Goal: Task Accomplishment & Management: Use online tool/utility

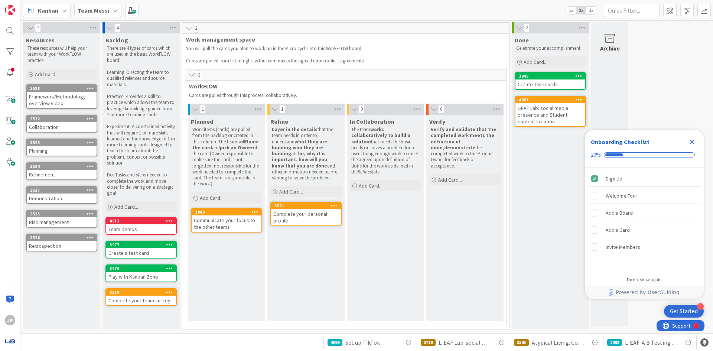
click at [692, 145] on icon "Close Checklist" at bounding box center [692, 141] width 9 height 9
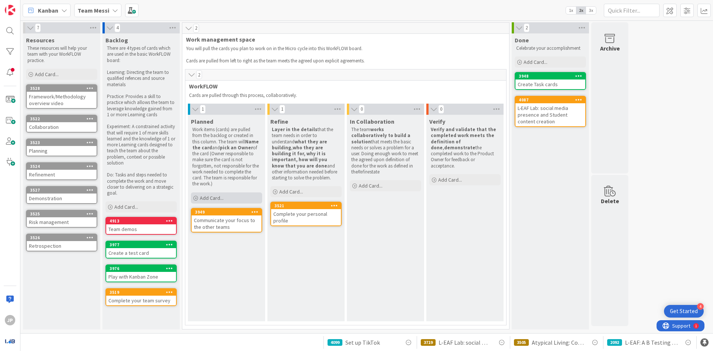
click at [204, 198] on span "Add Card..." at bounding box center [212, 198] width 24 height 7
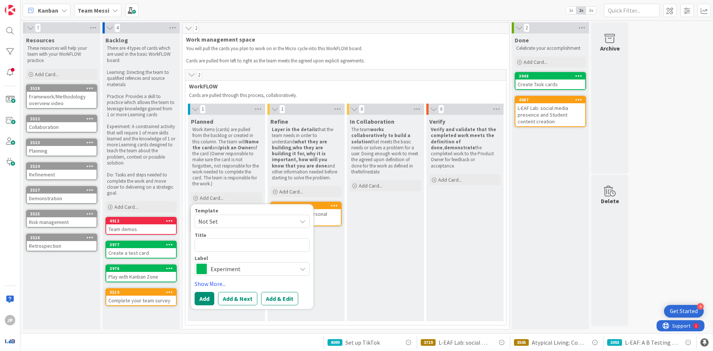
type textarea "x"
type textarea "P"
type textarea "x"
type textarea "Pl"
type textarea "x"
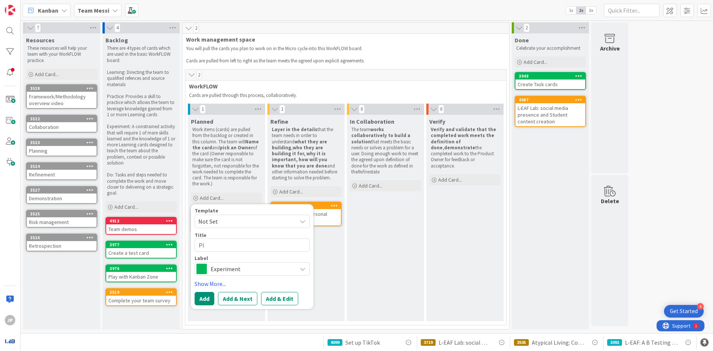
type textarea "Pla"
type textarea "x"
type textarea "Plan"
type textarea "x"
type textarea "Plans"
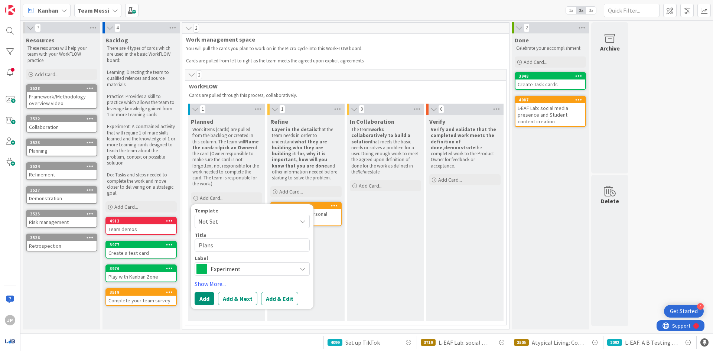
type textarea "x"
type textarea "Plans"
type textarea "x"
type textarea "Plans f"
type textarea "x"
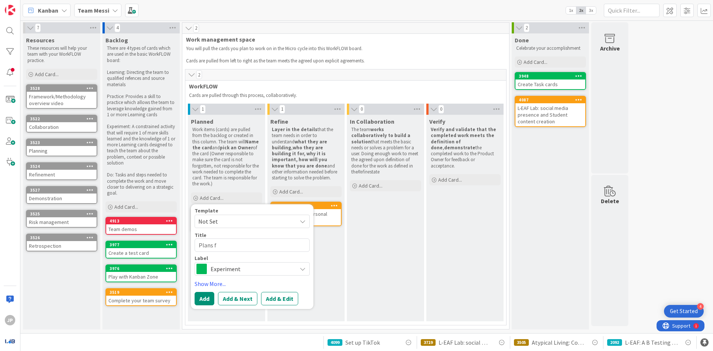
type textarea "Plans fo"
type textarea "x"
type textarea "Plans for"
type textarea "x"
type textarea "Plans for"
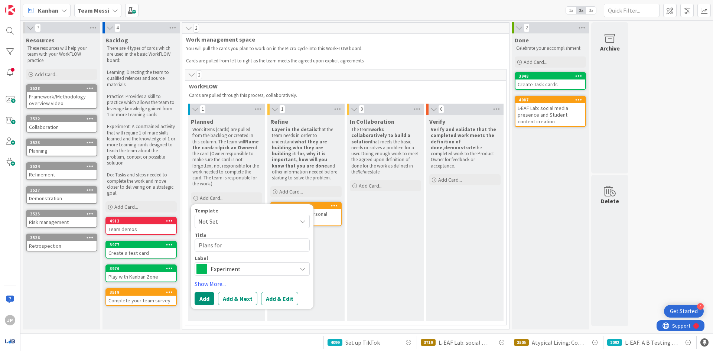
type textarea "x"
type textarea "Plans for t"
type textarea "x"
type textarea "Plans for th"
type textarea "x"
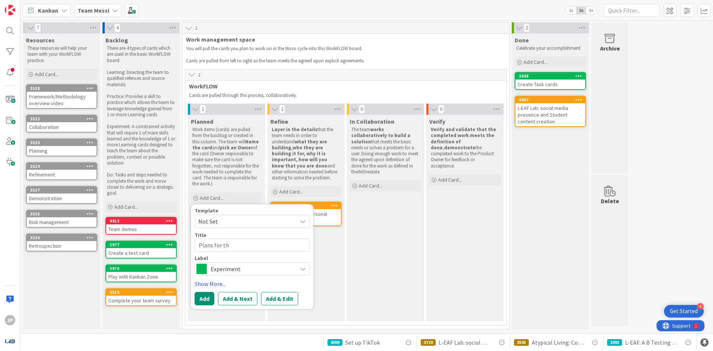
type textarea "Plans for the"
type textarea "x"
type textarea "Plans for the"
type textarea "x"
type textarea "Plans for the f"
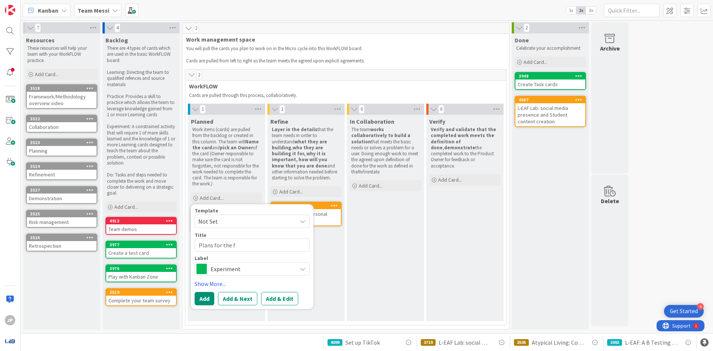
type textarea "x"
type textarea "Plans for the fu"
type textarea "x"
type textarea "Plans for the fut"
type textarea "x"
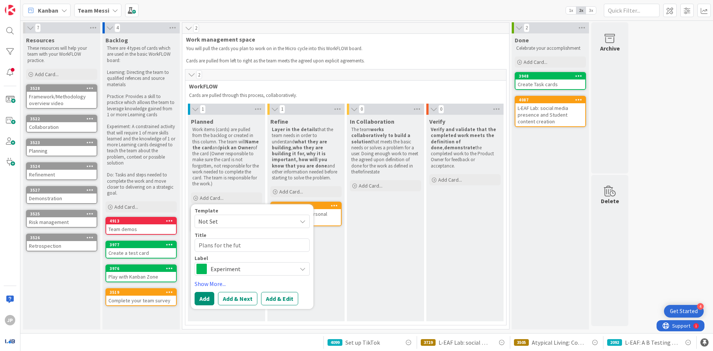
type textarea "Plans for the futu"
type textarea "x"
type textarea "Plans for the futue"
type textarea "x"
type textarea "Plans for the futuer"
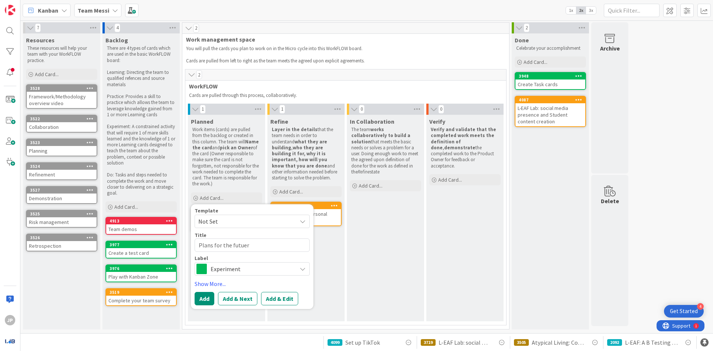
type textarea "x"
type textarea "Plans for the futuer"
type textarea "x"
type textarea "Plans for the future"
click at [253, 269] on span "Experiment" at bounding box center [252, 269] width 82 height 10
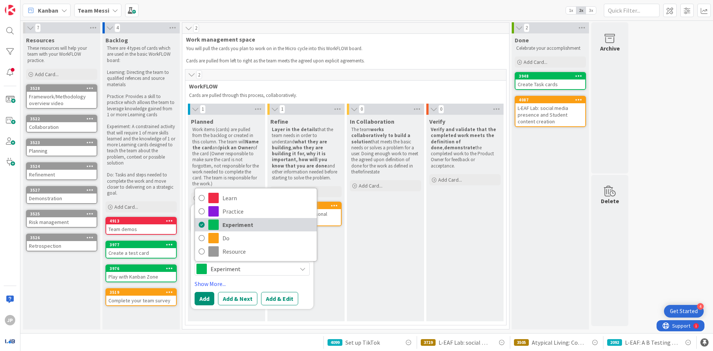
click at [260, 226] on span "Experiment" at bounding box center [268, 224] width 91 height 11
type textarea "x"
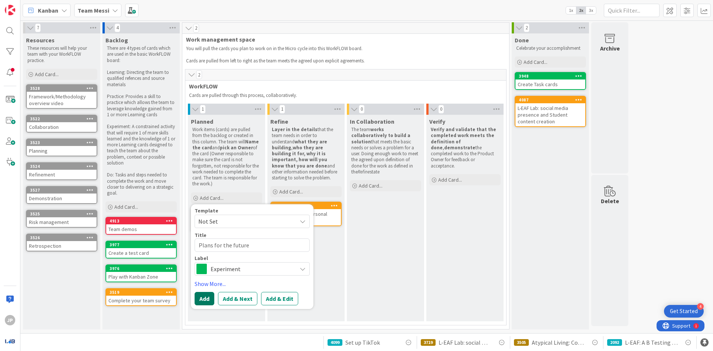
click at [198, 296] on button "Add" at bounding box center [205, 298] width 20 height 13
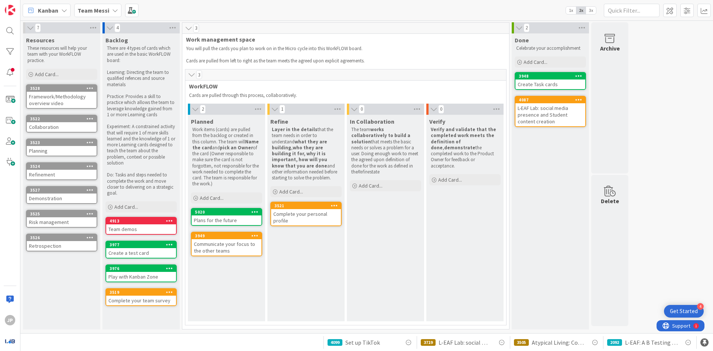
click at [247, 215] on div "5020" at bounding box center [227, 212] width 70 height 7
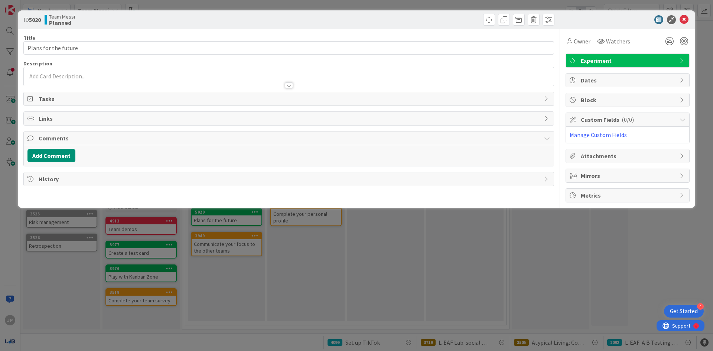
click at [57, 74] on p at bounding box center [288, 76] width 523 height 9
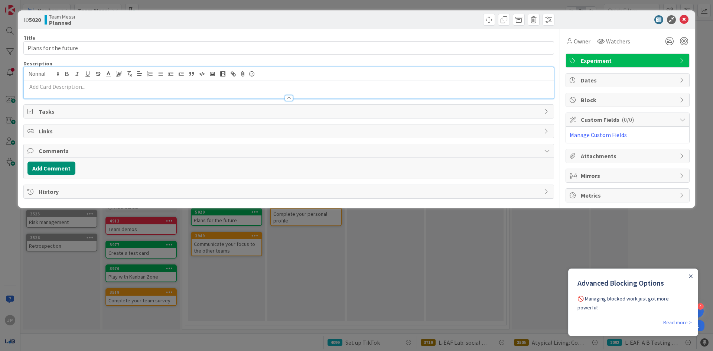
click at [136, 87] on p at bounding box center [288, 86] width 523 height 9
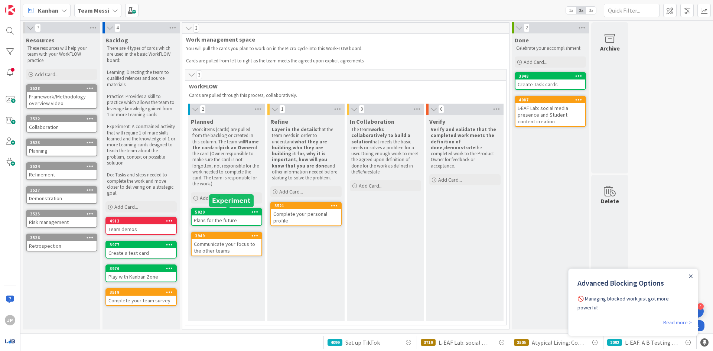
click at [205, 214] on div "5020" at bounding box center [228, 212] width 66 height 5
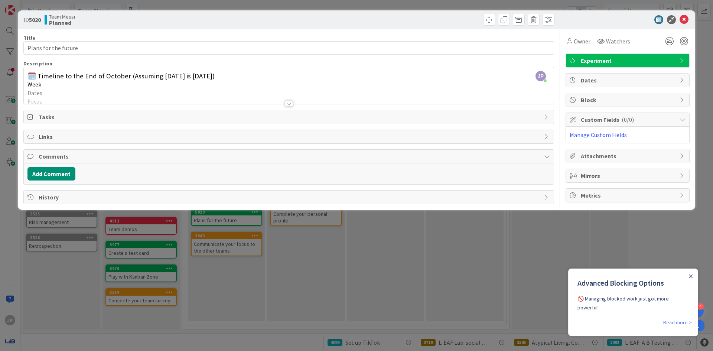
click at [290, 104] on div at bounding box center [289, 104] width 8 height 6
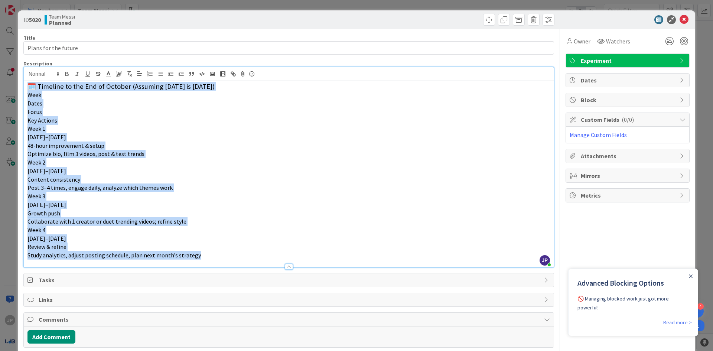
drag, startPoint x: 202, startPoint y: 256, endPoint x: 0, endPoint y: 55, distance: 285.3
click at [0, 55] on div "ID 5020 Team Messi Planned Title 21 / 128 Plans for the future Description [PER…" at bounding box center [356, 175] width 713 height 351
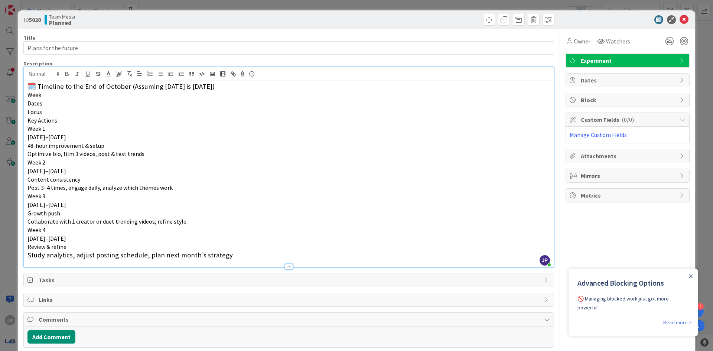
click at [29, 223] on span "Collaborate with 1 creator or duet trending videos; refine style" at bounding box center [106, 221] width 159 height 7
drag, startPoint x: 46, startPoint y: 104, endPoint x: 13, endPoint y: 98, distance: 33.6
click at [13, 98] on div "ID 5020 Team Messi Planned Title 21 / 128 Plans for the future Description [PER…" at bounding box center [356, 175] width 713 height 351
click at [34, 105] on span "Dates" at bounding box center [34, 103] width 15 height 7
drag, startPoint x: 43, startPoint y: 111, endPoint x: 17, endPoint y: 98, distance: 29.6
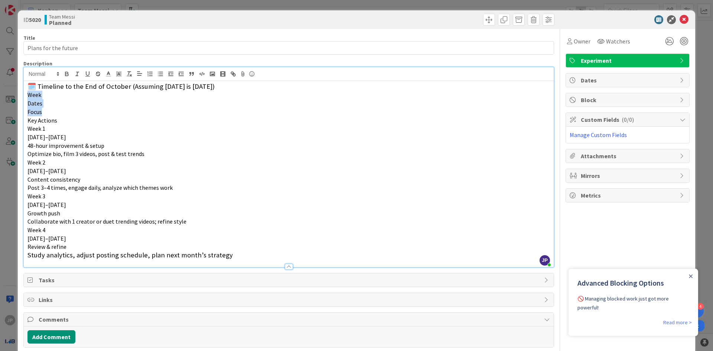
click at [17, 98] on div "ID 5020 Team Messi Planned Title 21 / 128 Plans for the future Description [PER…" at bounding box center [356, 175] width 713 height 351
drag, startPoint x: 12, startPoint y: 65, endPoint x: 329, endPoint y: 62, distance: 316.5
drag, startPoint x: 329, startPoint y: 62, endPoint x: 302, endPoint y: 213, distance: 153.6
click at [295, 211] on p "Growth push" at bounding box center [288, 213] width 523 height 9
drag, startPoint x: 45, startPoint y: 114, endPoint x: 9, endPoint y: 93, distance: 42.4
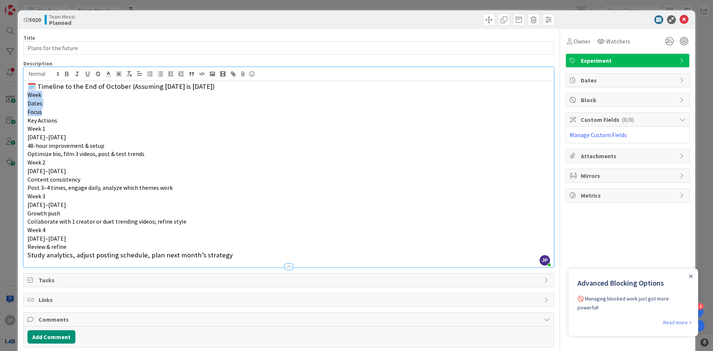
click at [9, 93] on div "ID 5020 Team Messi Planned Title 21 / 128 Plans for the future Description [PER…" at bounding box center [356, 175] width 713 height 351
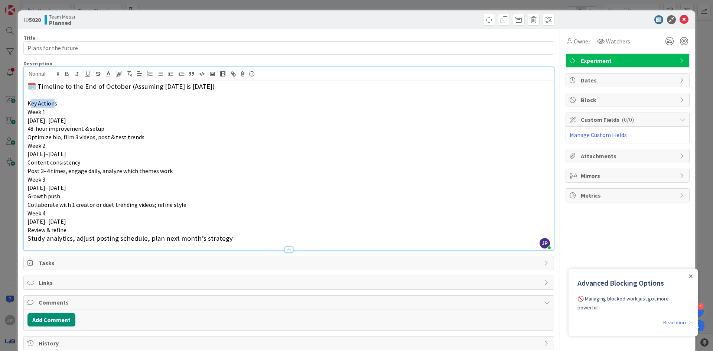
drag, startPoint x: 54, startPoint y: 103, endPoint x: 29, endPoint y: 100, distance: 25.0
click at [29, 100] on span "Key Actions" at bounding box center [42, 103] width 30 height 7
click at [56, 104] on p "Key Actions" at bounding box center [288, 103] width 523 height 9
drag, startPoint x: 56, startPoint y: 104, endPoint x: 11, endPoint y: 105, distance: 45.3
click at [11, 105] on div "ID 5020 Team Messi Planned Title 21 / 128 Plans for the future Description [PER…" at bounding box center [356, 175] width 713 height 351
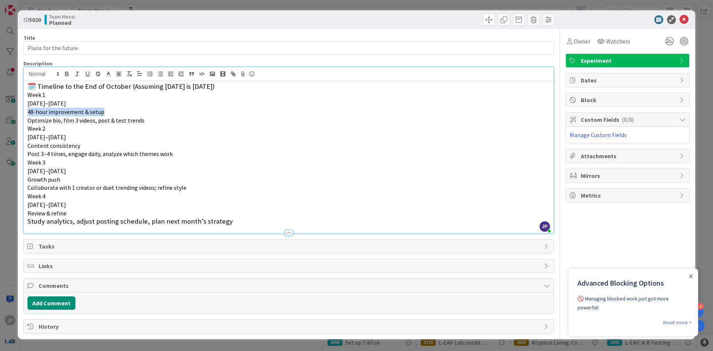
drag, startPoint x: 108, startPoint y: 112, endPoint x: 17, endPoint y: 114, distance: 90.7
click at [19, 114] on div "ID 5020 Team Messi Planned Title 21 / 128 Plans for the future Description [PER…" at bounding box center [357, 174] width 678 height 329
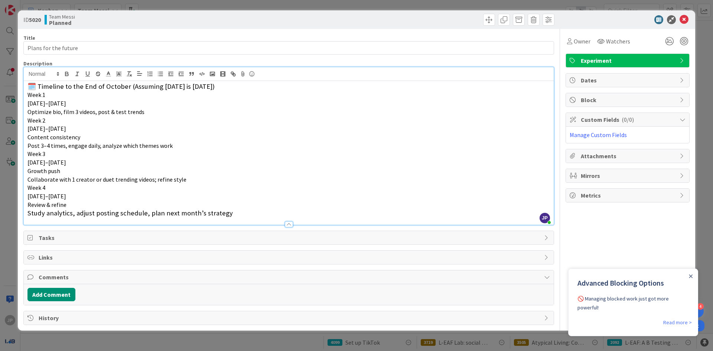
click at [77, 113] on span "Optimize bio, film 3 videos, post & test trends" at bounding box center [85, 111] width 117 height 7
click at [692, 274] on div "Close Announcement" at bounding box center [691, 275] width 4 height 7
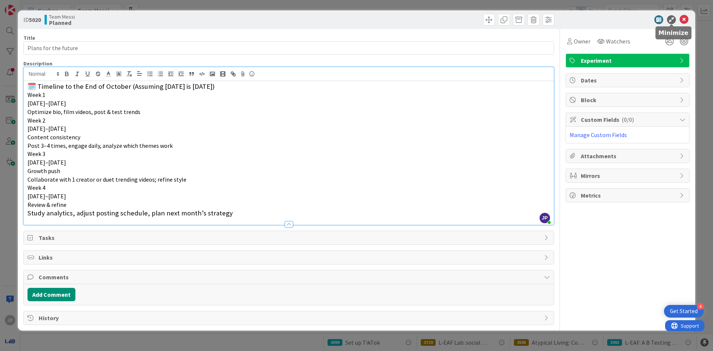
click at [672, 18] on icon at bounding box center [671, 19] width 9 height 9
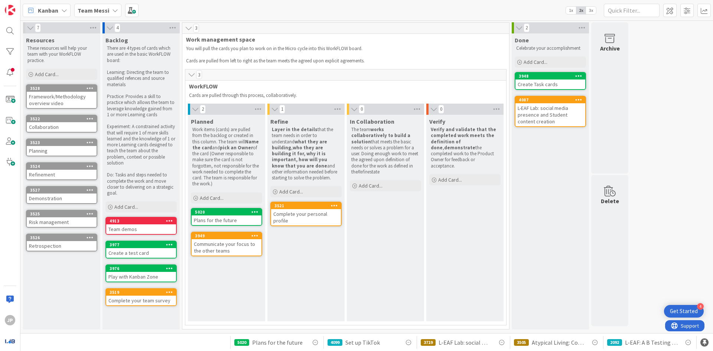
click at [226, 217] on div "Plans for the future" at bounding box center [227, 220] width 70 height 10
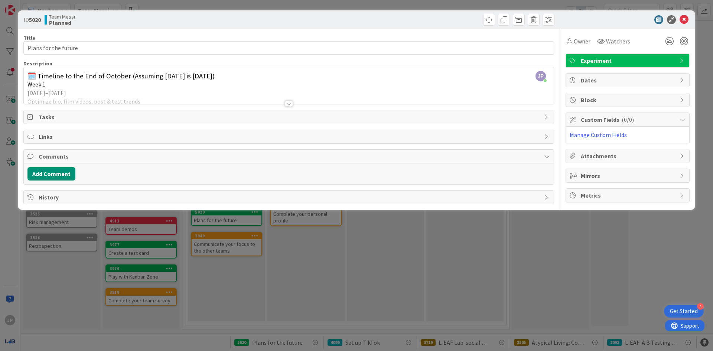
click at [292, 104] on div at bounding box center [289, 104] width 8 height 6
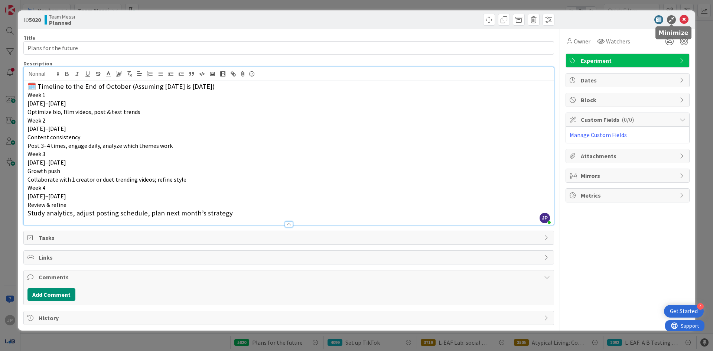
click at [672, 23] on icon at bounding box center [671, 19] width 9 height 9
